Goal: Obtain resource: Download file/media

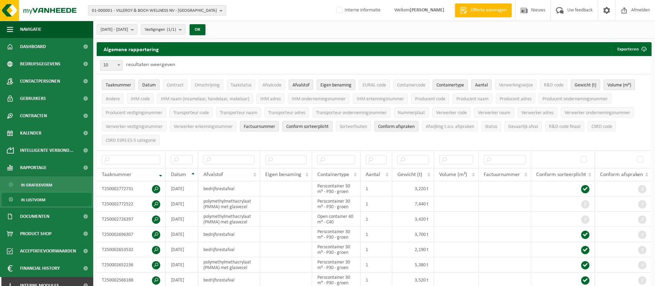
click at [207, 12] on span "01-000001 - VILLEROY & BOCH WELLNESS NV - ROESELARE" at bounding box center [154, 11] width 125 height 10
click at [173, 20] on input "text" at bounding box center [157, 21] width 135 height 9
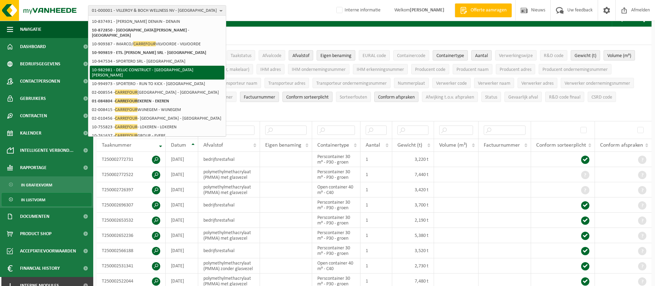
scroll to position [52, 0]
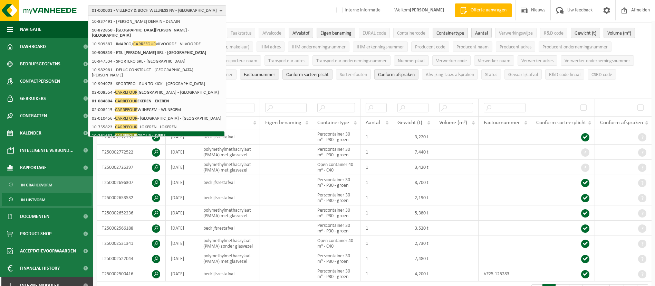
type input "carrefour"
click at [166, 131] on li "10-761637 - CARREFOUR GROUP - EVERE" at bounding box center [157, 135] width 135 height 9
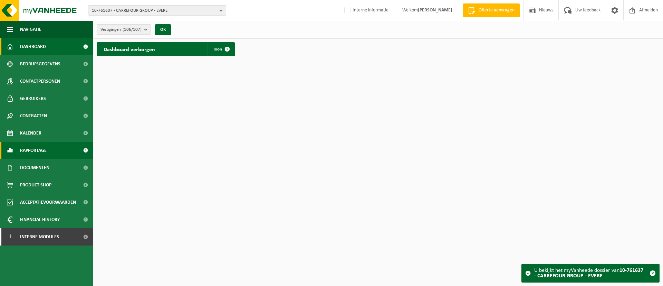
click at [37, 143] on span "Rapportage" at bounding box center [33, 150] width 27 height 17
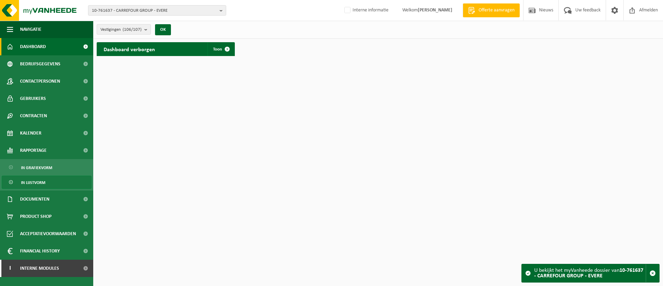
click at [38, 180] on span "In lijstvorm" at bounding box center [33, 182] width 24 height 13
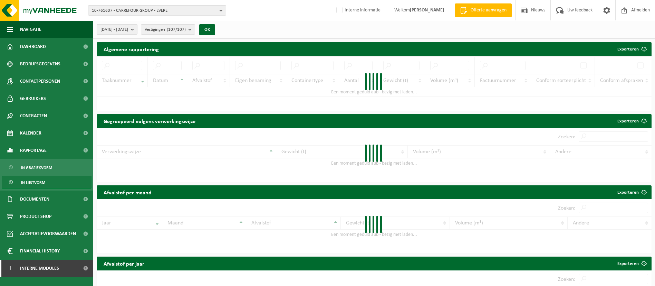
click at [137, 28] on b "submit" at bounding box center [134, 30] width 6 height 10
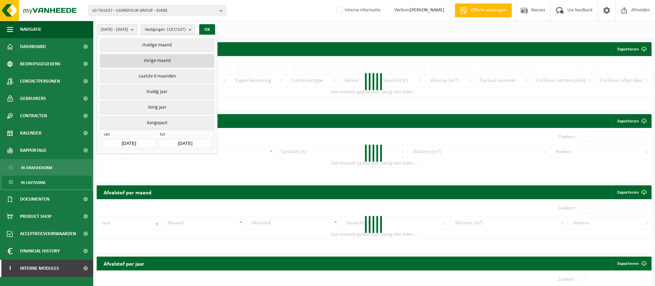
click at [155, 60] on button "Vorige maand" at bounding box center [157, 61] width 114 height 14
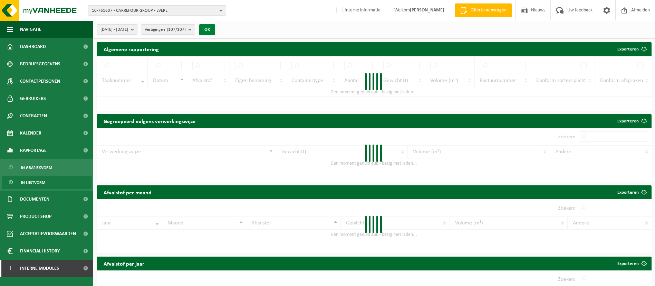
click at [215, 27] on button "OK" at bounding box center [207, 29] width 16 height 11
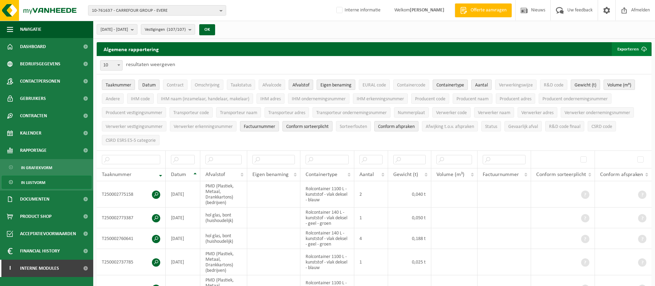
click at [634, 47] on button "Exporteren" at bounding box center [631, 49] width 39 height 14
click at [625, 74] on link "Alle beschikbare kolommen" at bounding box center [619, 77] width 62 height 14
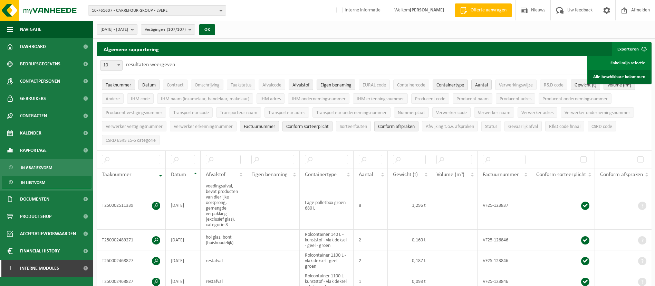
click at [613, 74] on link "Alle beschikbare kolommen" at bounding box center [619, 77] width 62 height 14
click at [44, 65] on span "Bedrijfsgegevens" at bounding box center [40, 63] width 40 height 17
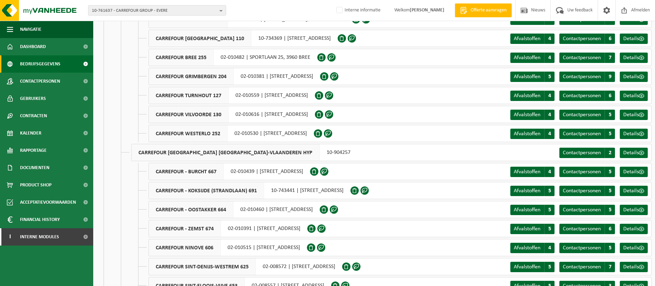
scroll to position [1762, 0]
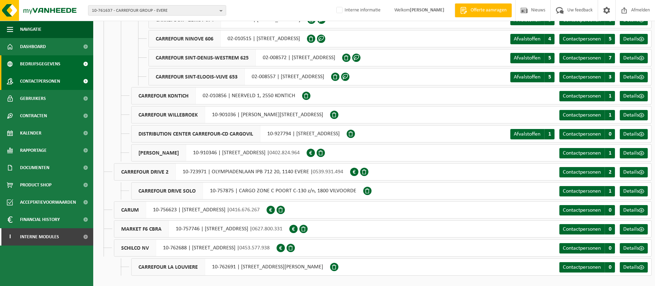
click at [51, 80] on span "Contactpersonen" at bounding box center [40, 81] width 40 height 17
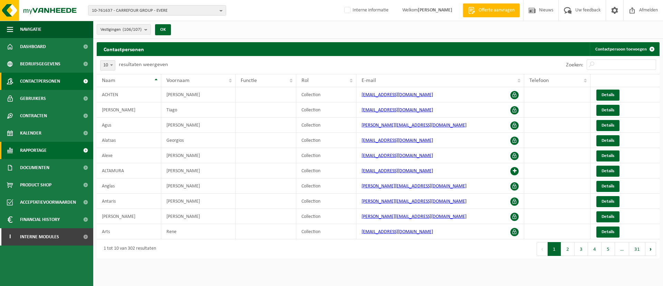
click at [35, 148] on span "Rapportage" at bounding box center [33, 150] width 27 height 17
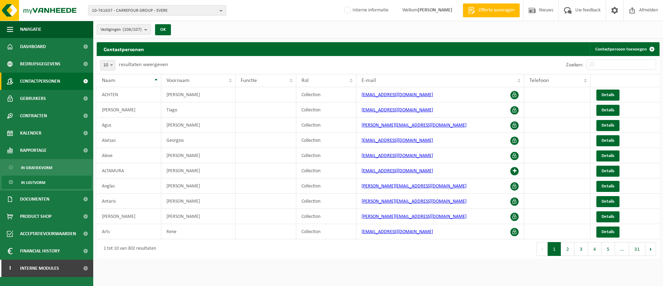
click at [32, 184] on span "In lijstvorm" at bounding box center [33, 182] width 24 height 13
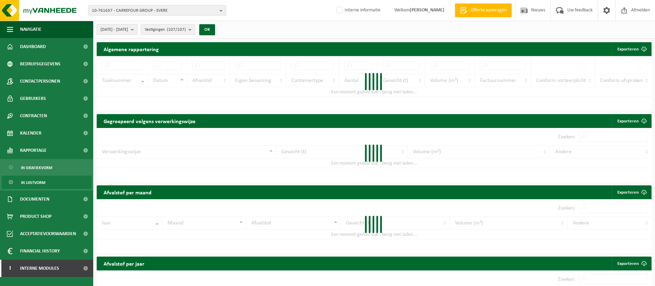
click at [137, 30] on button "[DATE] - [DATE]" at bounding box center [117, 29] width 41 height 10
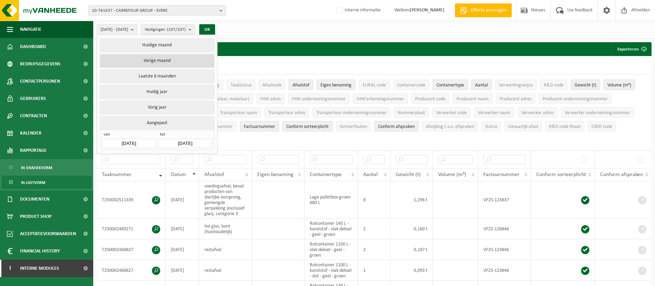
click at [158, 59] on button "Vorige maand" at bounding box center [157, 61] width 114 height 14
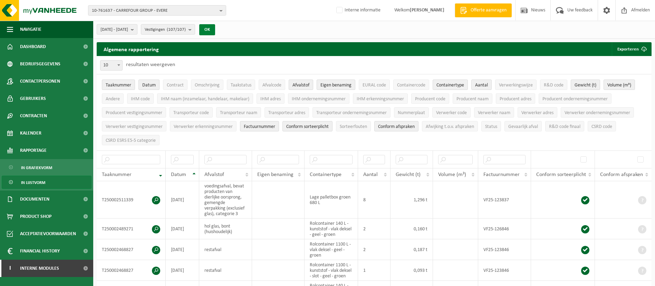
click at [215, 30] on button "OK" at bounding box center [207, 29] width 16 height 11
click at [457, 97] on span "Producent naam" at bounding box center [472, 98] width 32 height 5
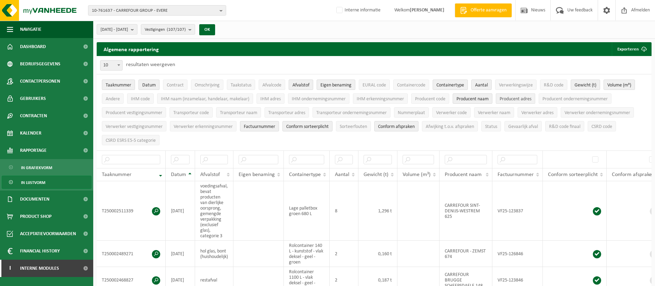
click at [501, 100] on span "Producent adres" at bounding box center [516, 98] width 32 height 5
click at [129, 85] on span "Taaknummer" at bounding box center [119, 85] width 26 height 5
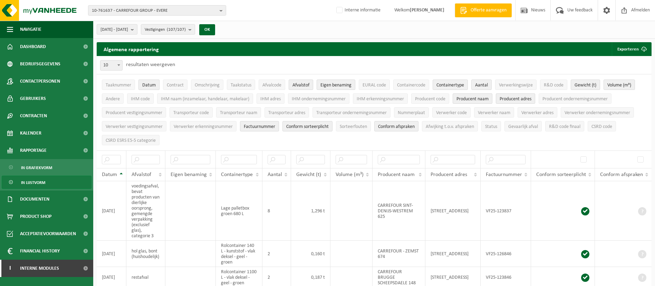
click at [149, 85] on span "Datum" at bounding box center [148, 85] width 13 height 5
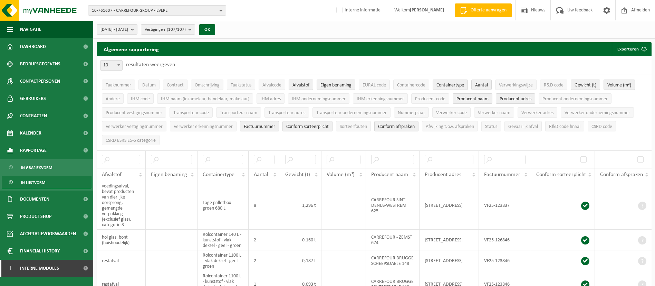
click at [299, 84] on span "Afvalstof" at bounding box center [300, 85] width 17 height 5
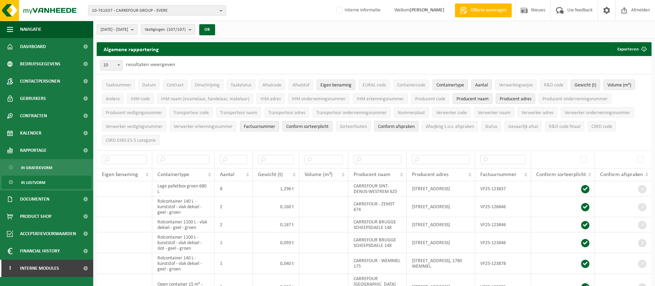
click at [337, 84] on span "Eigen benaming" at bounding box center [335, 85] width 31 height 5
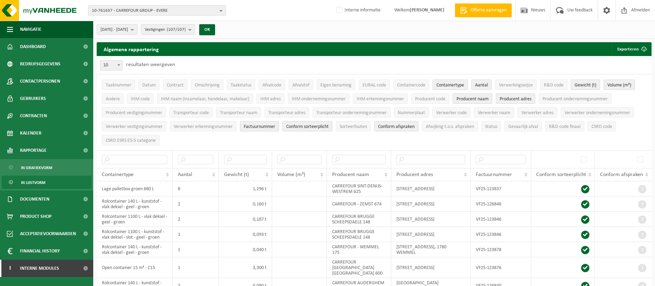
click at [439, 84] on span "Containertype" at bounding box center [450, 85] width 28 height 5
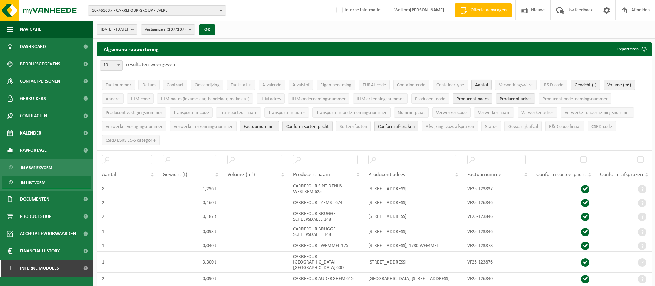
click at [490, 84] on button "Aantal" at bounding box center [481, 84] width 20 height 10
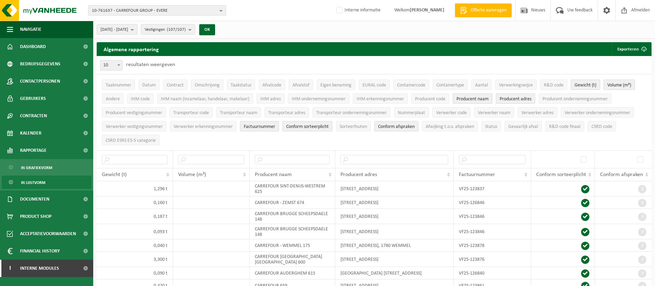
click at [586, 83] on span "Gewicht (t)" at bounding box center [586, 85] width 22 height 5
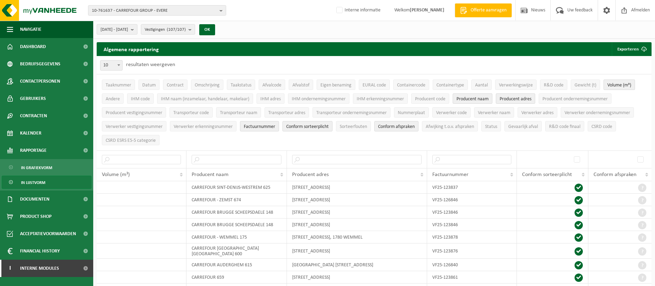
click at [634, 84] on button "Volume (m³)" at bounding box center [619, 84] width 31 height 10
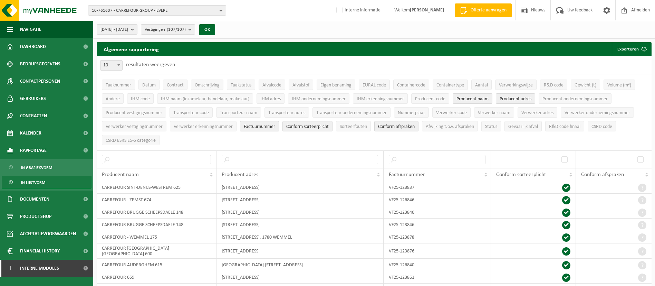
click at [262, 122] on button "Factuurnummer" at bounding box center [259, 126] width 39 height 10
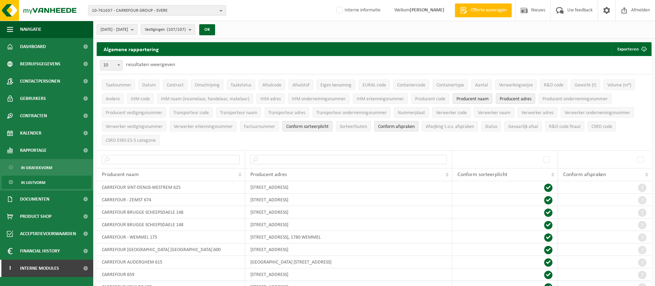
click at [313, 124] on span "Conform sorteerplicht" at bounding box center [307, 126] width 42 height 5
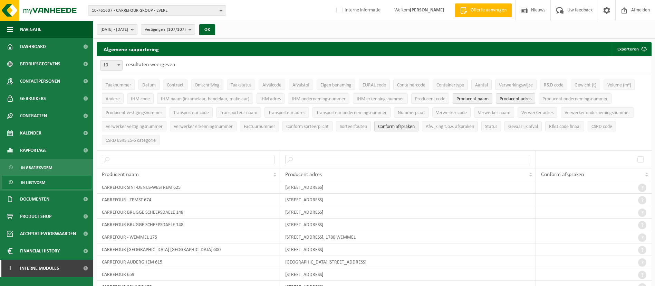
click at [397, 124] on span "Conform afspraken" at bounding box center [396, 126] width 37 height 5
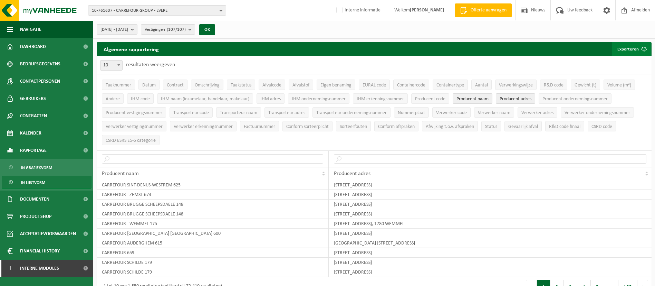
click at [633, 45] on button "Exporteren" at bounding box center [631, 49] width 39 height 14
click at [622, 61] on link "Enkel mijn selectie" at bounding box center [619, 63] width 62 height 14
